Goal: Obtain resource: Download file/media

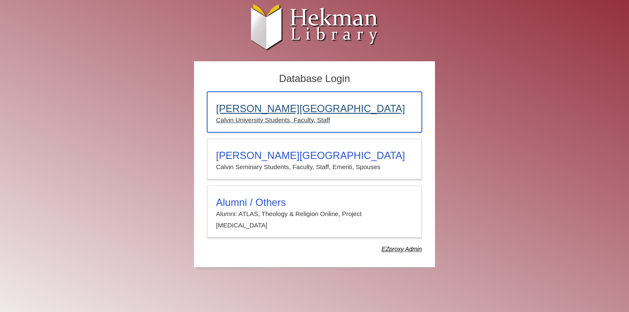
click at [267, 109] on h3 "[PERSON_NAME][GEOGRAPHIC_DATA]" at bounding box center [314, 109] width 197 height 12
click at [272, 105] on h3 "[PERSON_NAME][GEOGRAPHIC_DATA]" at bounding box center [314, 109] width 197 height 12
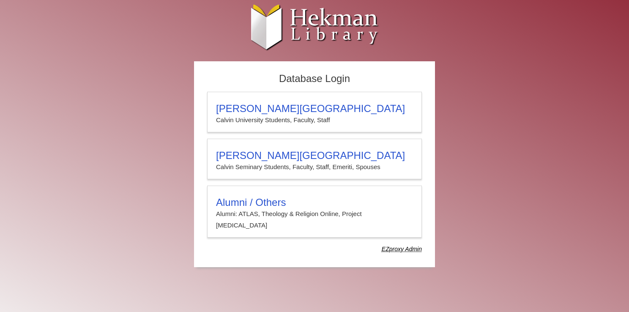
click at [266, 206] on h3 "Alumni / Others" at bounding box center [314, 203] width 197 height 12
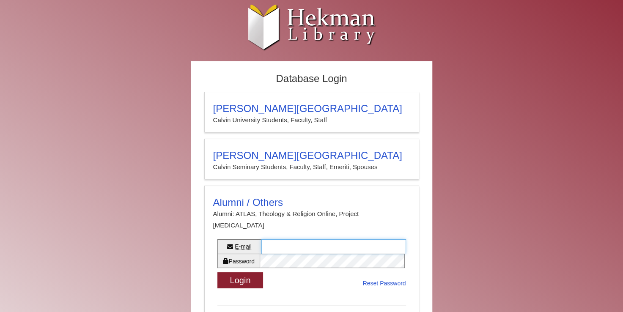
click at [275, 239] on input "E-mail" at bounding box center [333, 246] width 145 height 14
type input "**********"
click at [244, 272] on button "Login" at bounding box center [240, 280] width 46 height 16
